Goal: Find specific page/section: Find specific page/section

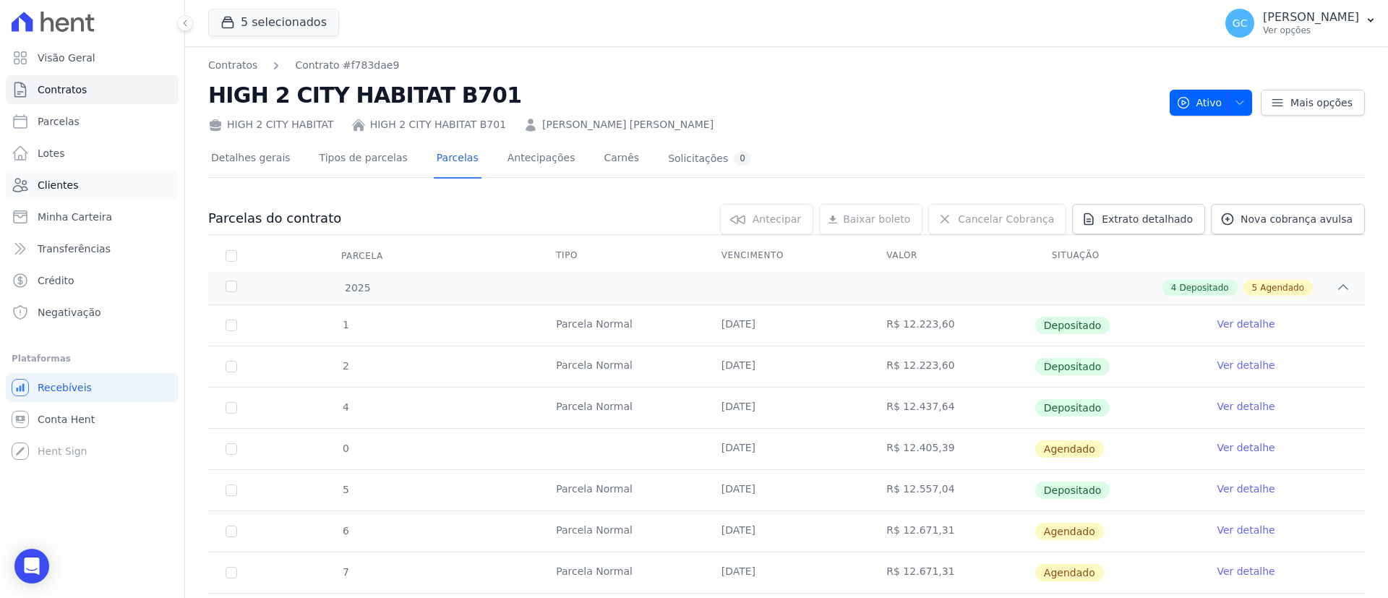
click at [60, 186] on span "Clientes" at bounding box center [58, 185] width 40 height 14
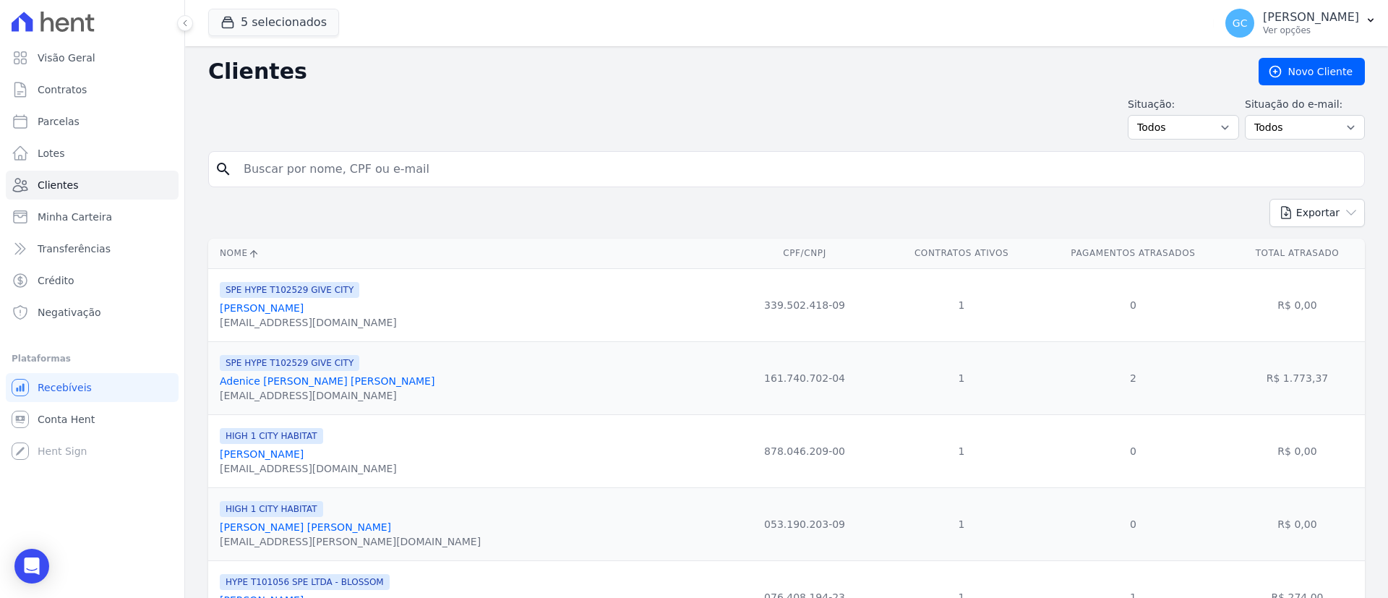
click at [471, 164] on input "search" at bounding box center [796, 169] width 1123 height 29
paste input "[PERSON_NAME] Do [PERSON_NAME]"
type input "[PERSON_NAME] Do [PERSON_NAME]"
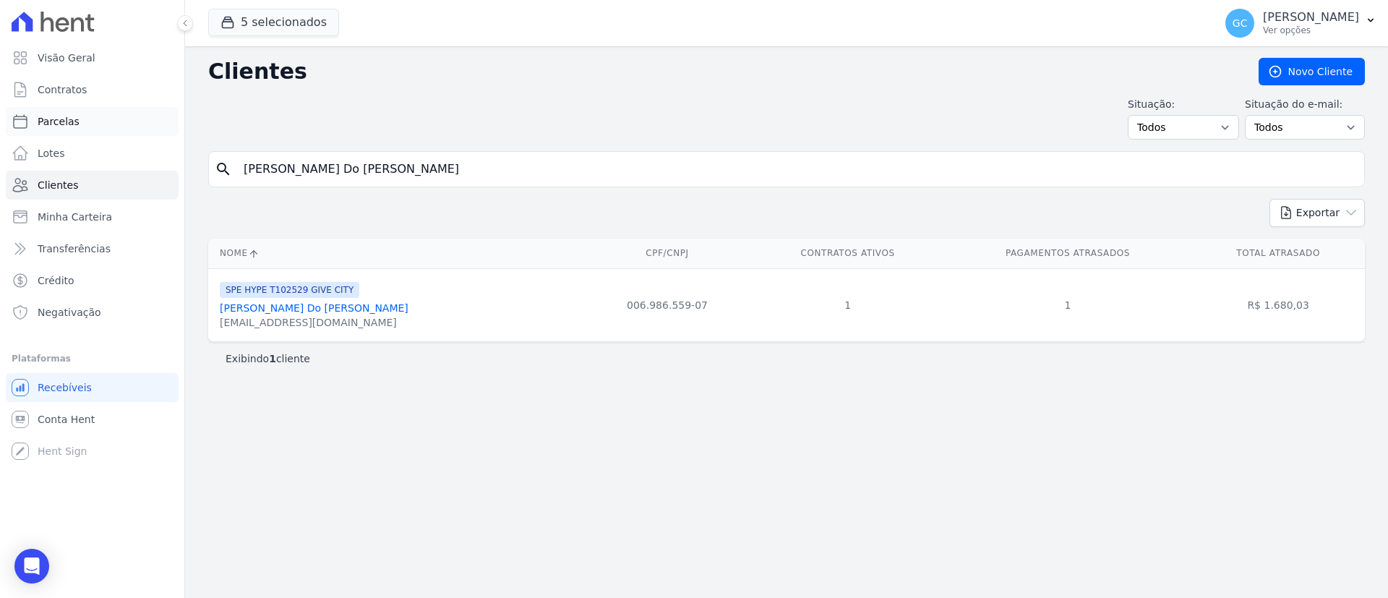
click at [80, 120] on link "Parcelas" at bounding box center [92, 121] width 173 height 29
select select
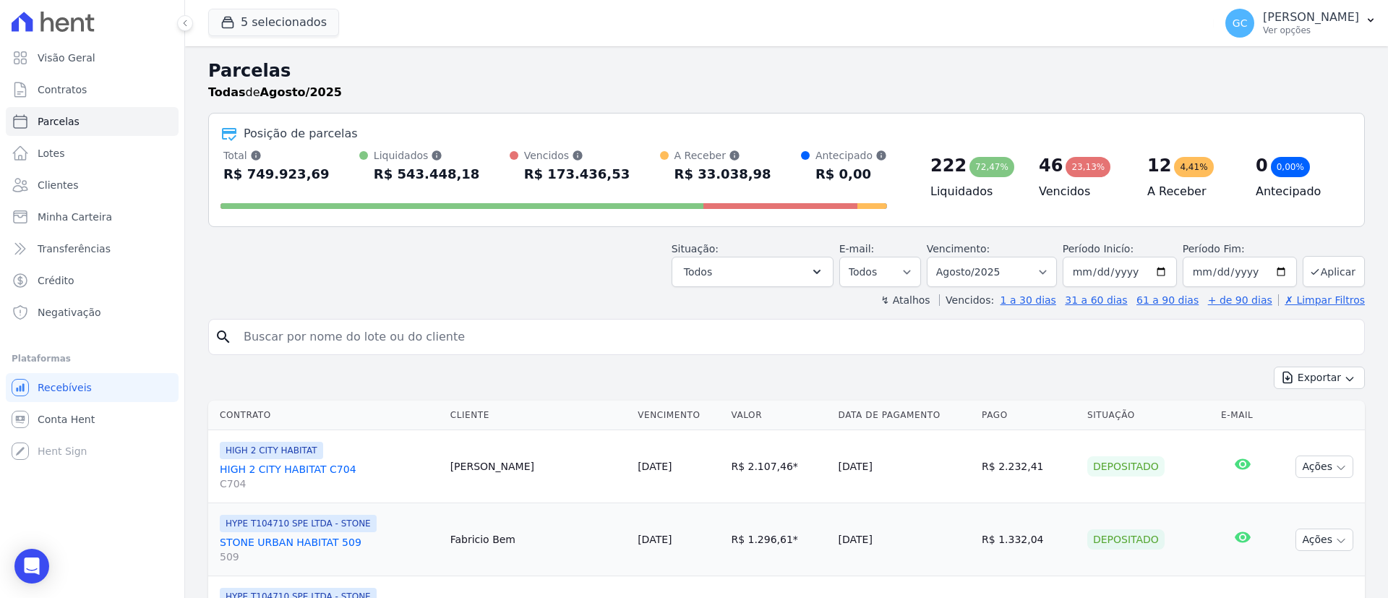
click at [448, 338] on input "search" at bounding box center [796, 336] width 1123 height 29
paste input "[PERSON_NAME] Do [PERSON_NAME]"
type input "[PERSON_NAME] Do [PERSON_NAME]"
select select
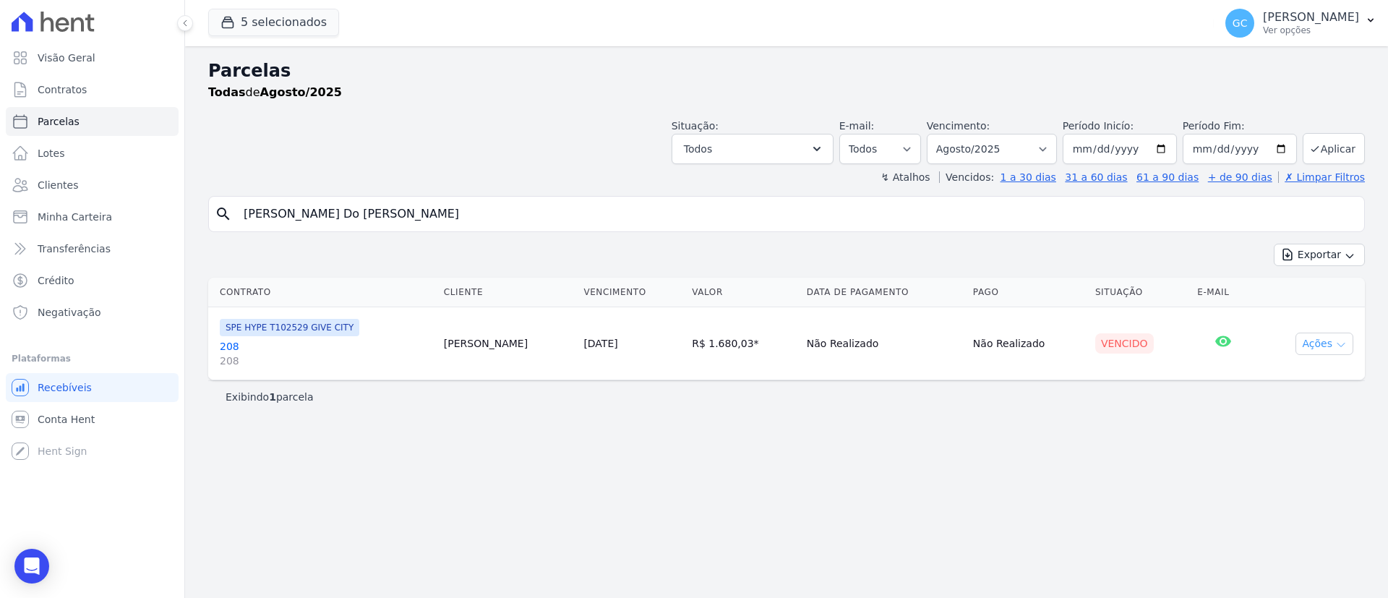
click at [1321, 344] on button "Ações" at bounding box center [1324, 343] width 58 height 22
click at [1331, 339] on button "Ações" at bounding box center [1324, 343] width 58 height 22
click at [1321, 347] on button "Ações" at bounding box center [1324, 343] width 58 height 22
click at [606, 360] on td "[DATE]" at bounding box center [631, 343] width 108 height 73
click at [364, 342] on link "208 208" at bounding box center [326, 353] width 212 height 29
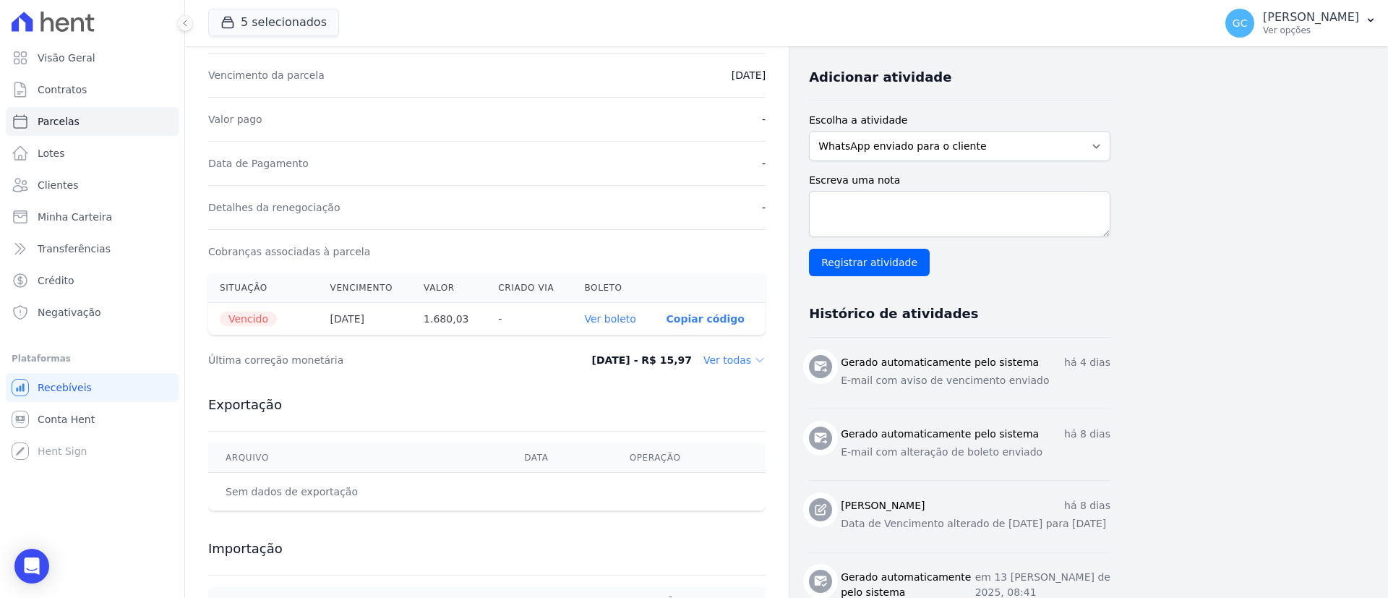
scroll to position [325, 0]
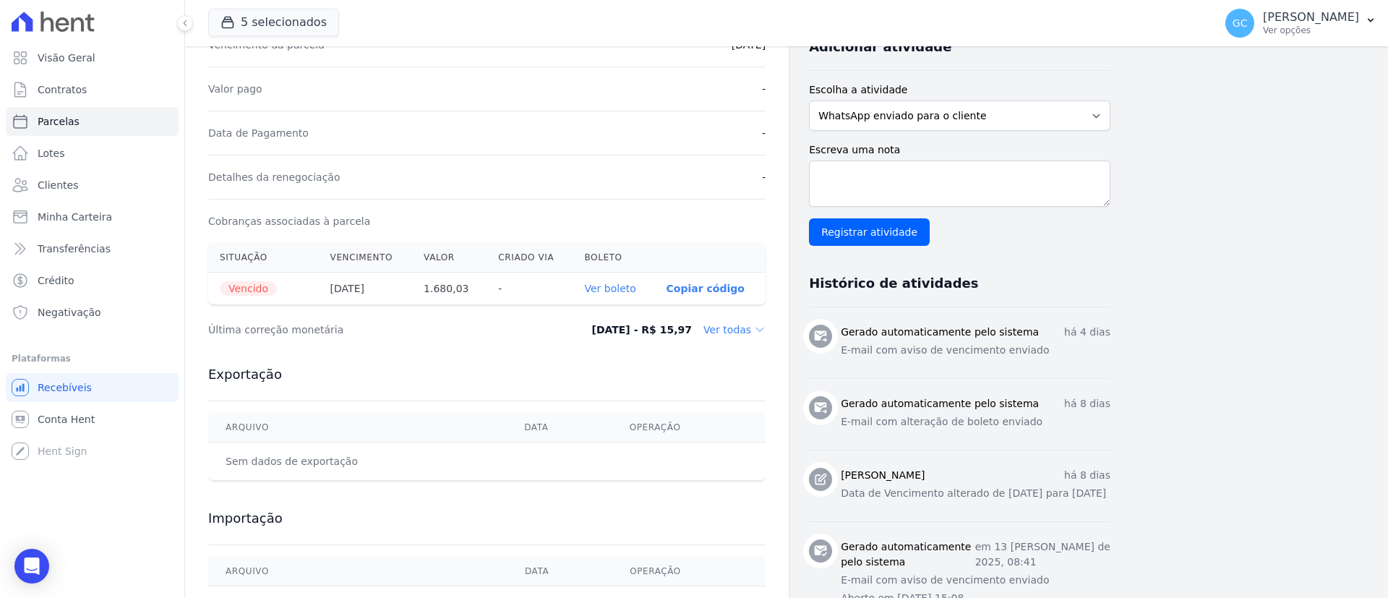
click at [632, 287] on link "Ver boleto" at bounding box center [610, 289] width 51 height 12
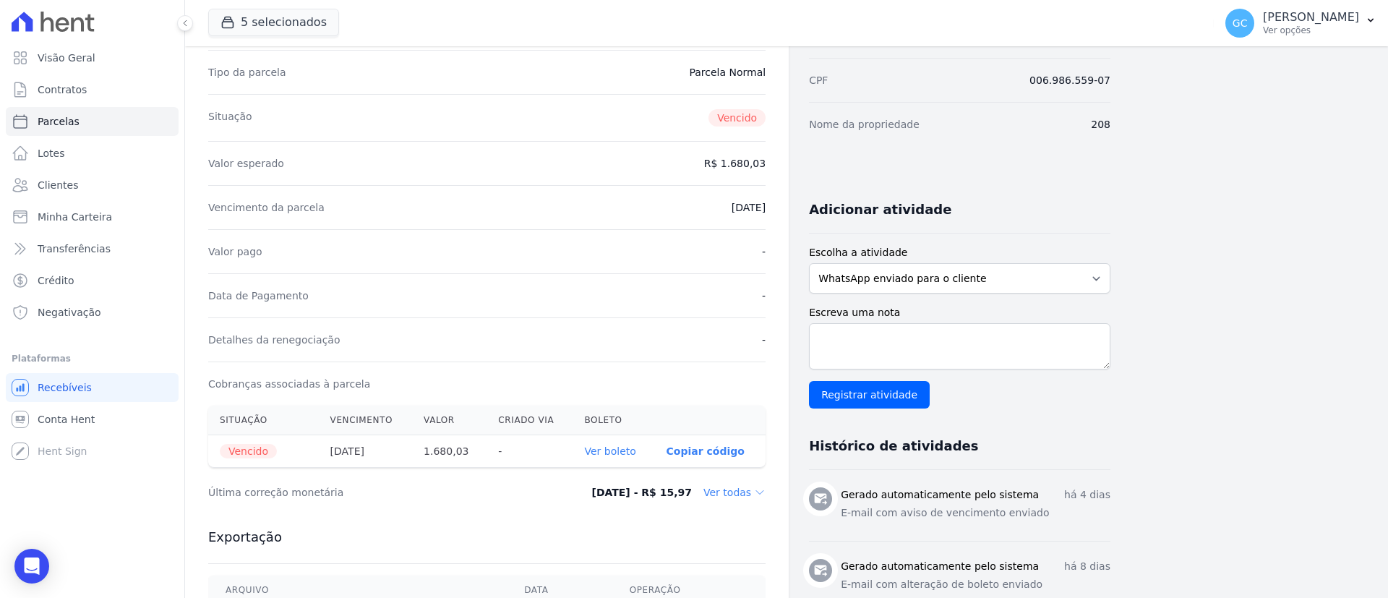
scroll to position [0, 0]
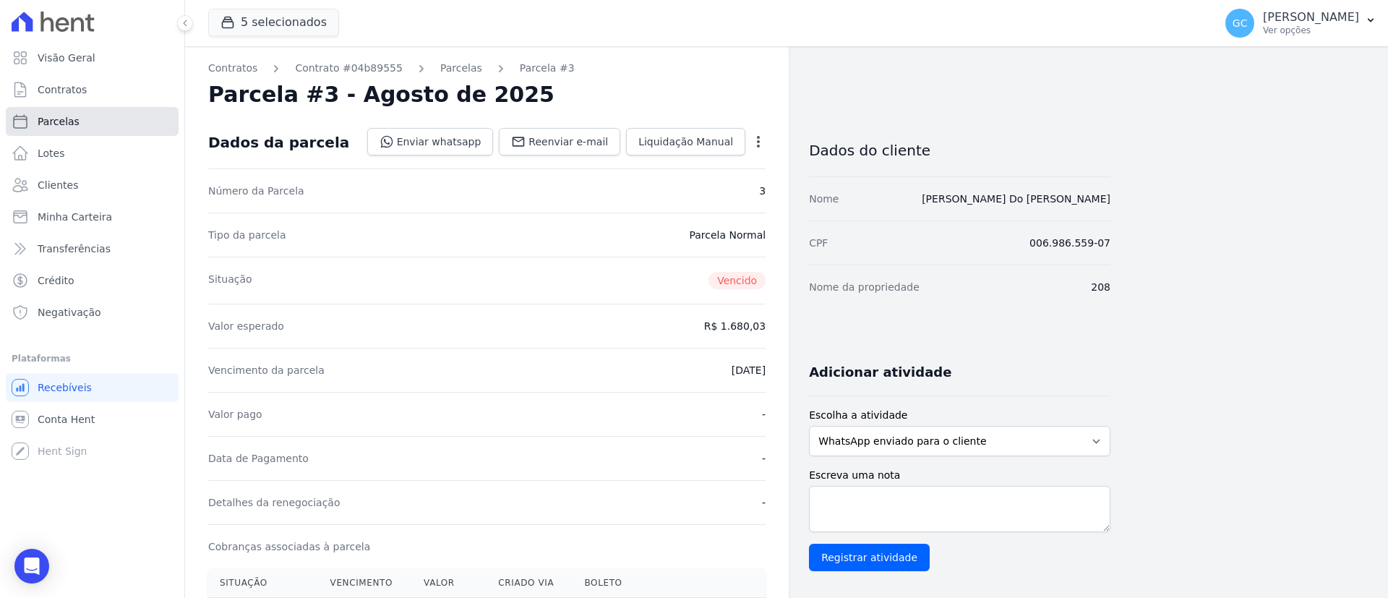
click at [66, 128] on link "Parcelas" at bounding box center [92, 121] width 173 height 29
select select
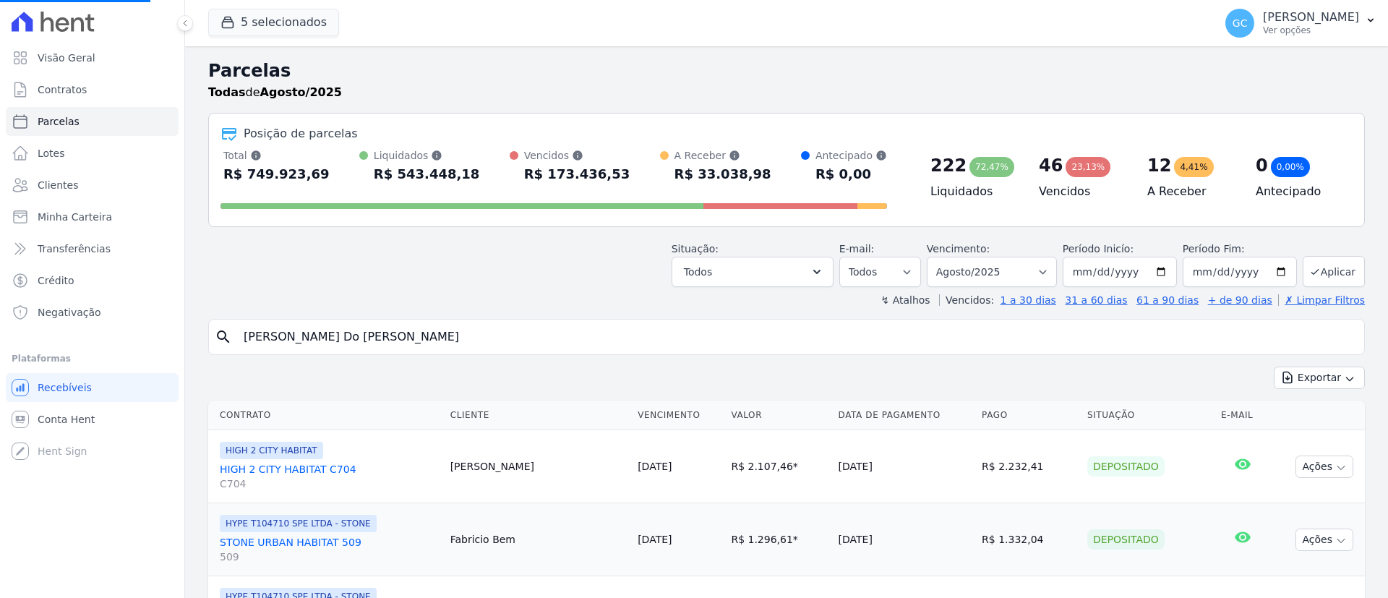
select select
click at [460, 329] on input "search" at bounding box center [796, 336] width 1123 height 29
paste input "[PERSON_NAME]"
type input "[PERSON_NAME]"
select select
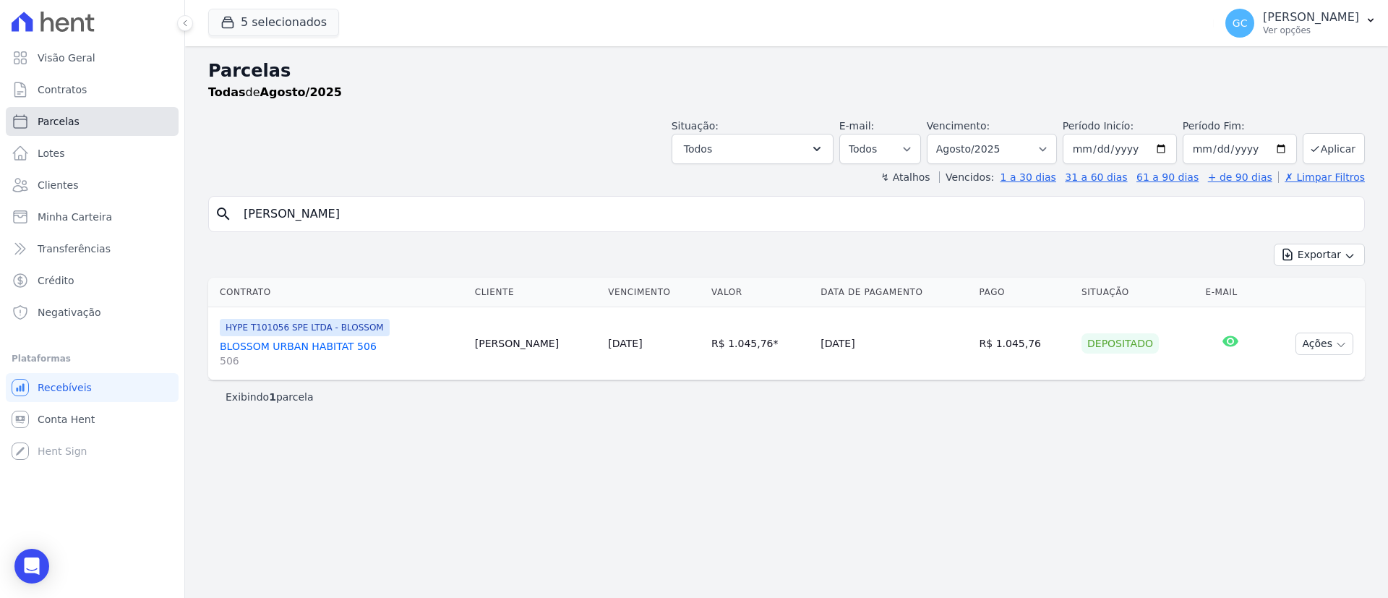
click at [71, 128] on link "Parcelas" at bounding box center [92, 121] width 173 height 29
select select
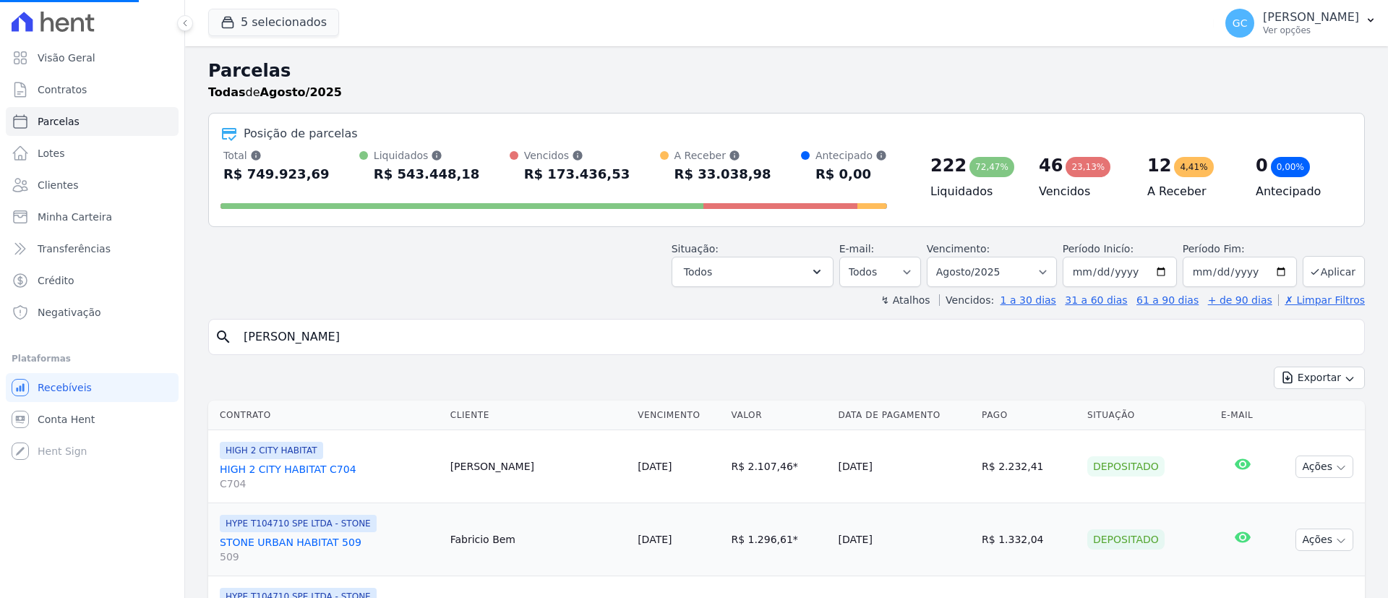
select select
